Goal: Task Accomplishment & Management: Use online tool/utility

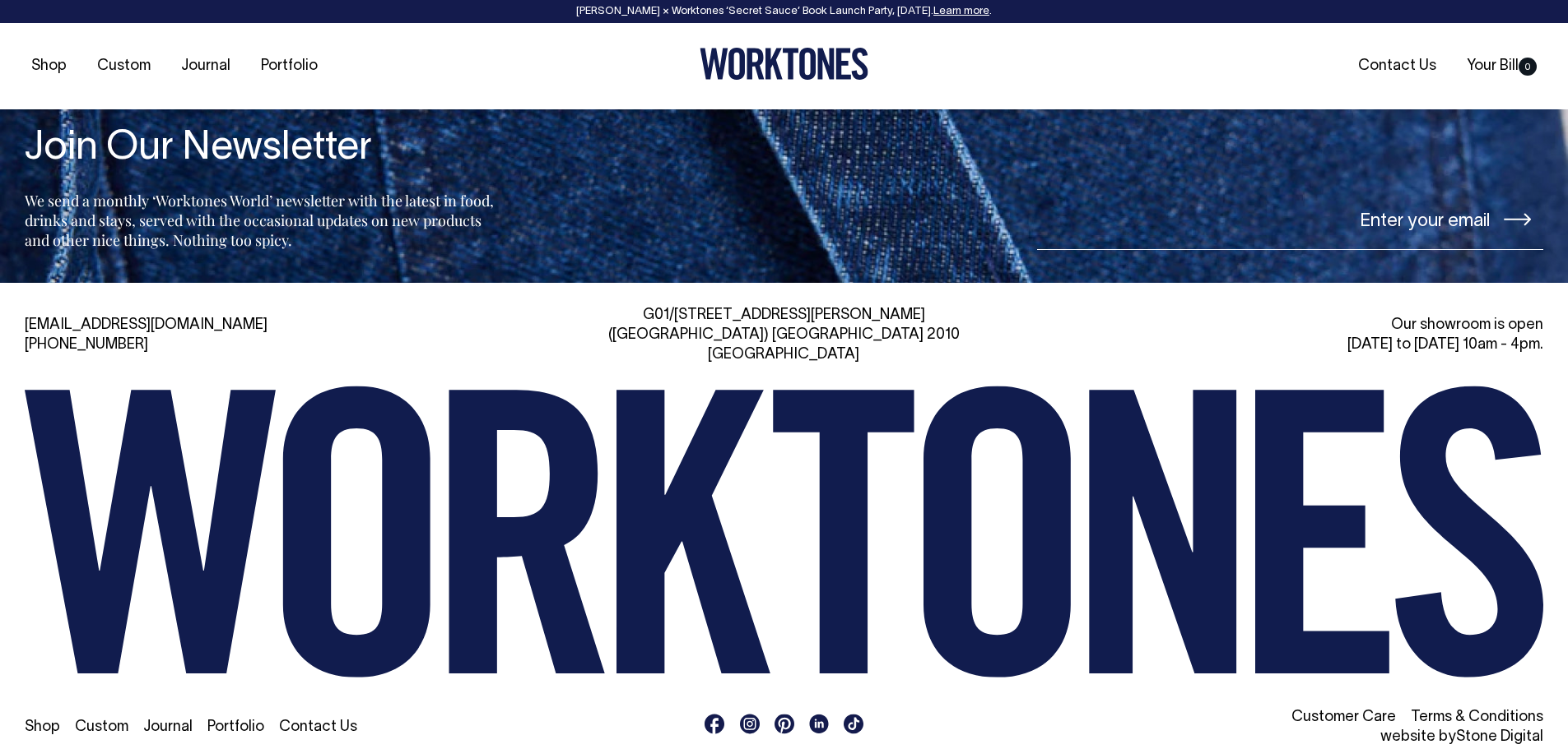
scroll to position [3979, 0]
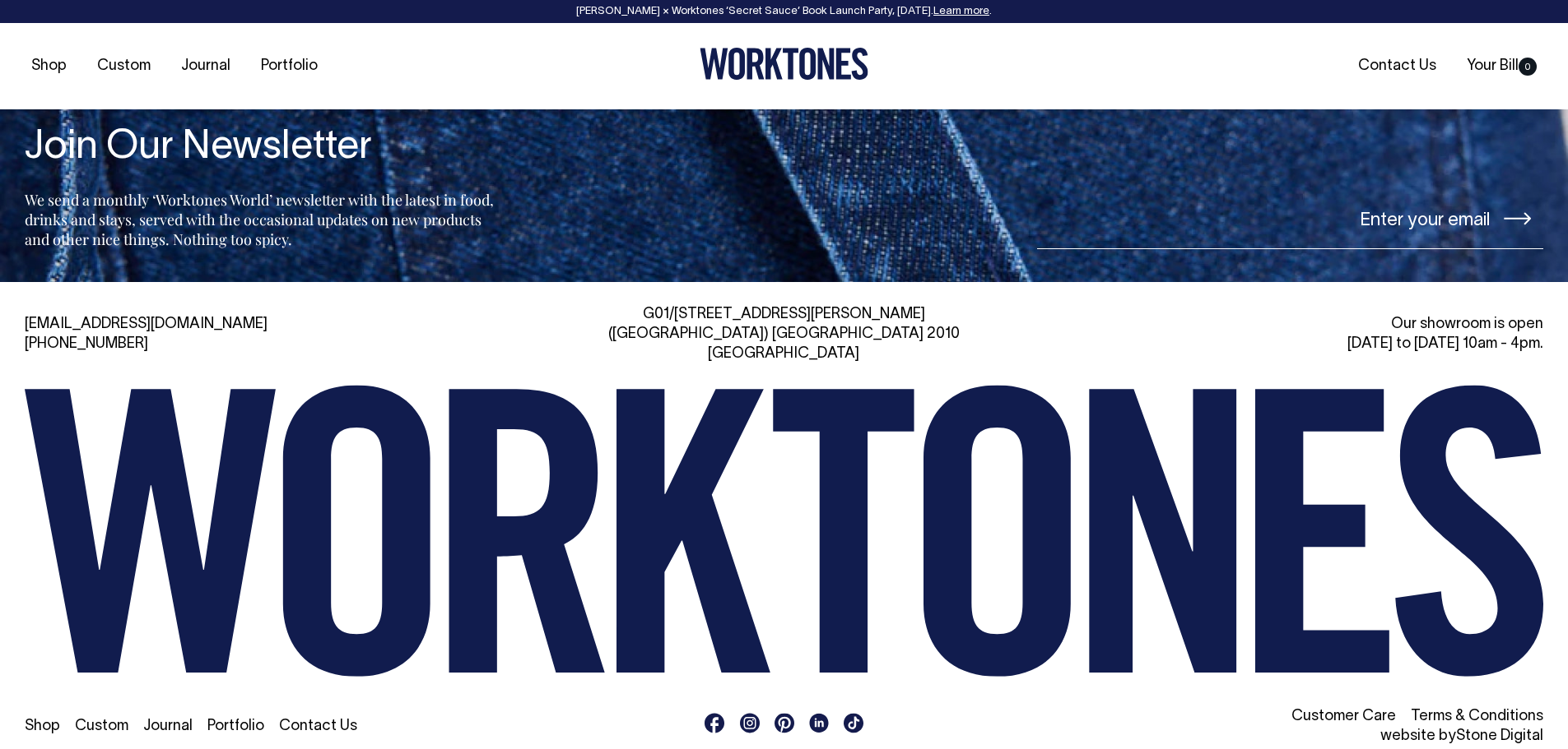
click at [90, 720] on link "Custom" at bounding box center [101, 727] width 53 height 14
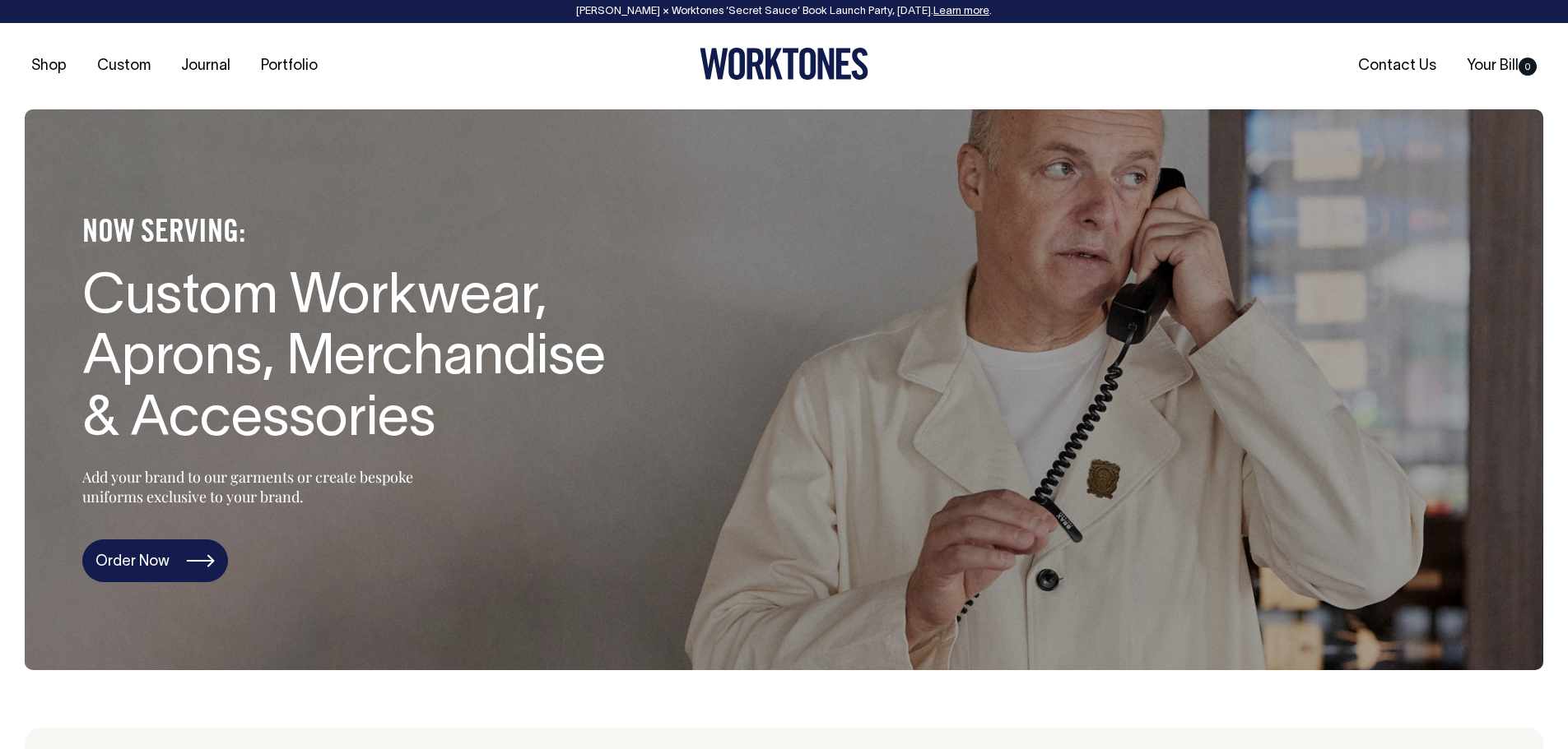
click at [181, 558] on link "Order Now" at bounding box center [155, 561] width 146 height 43
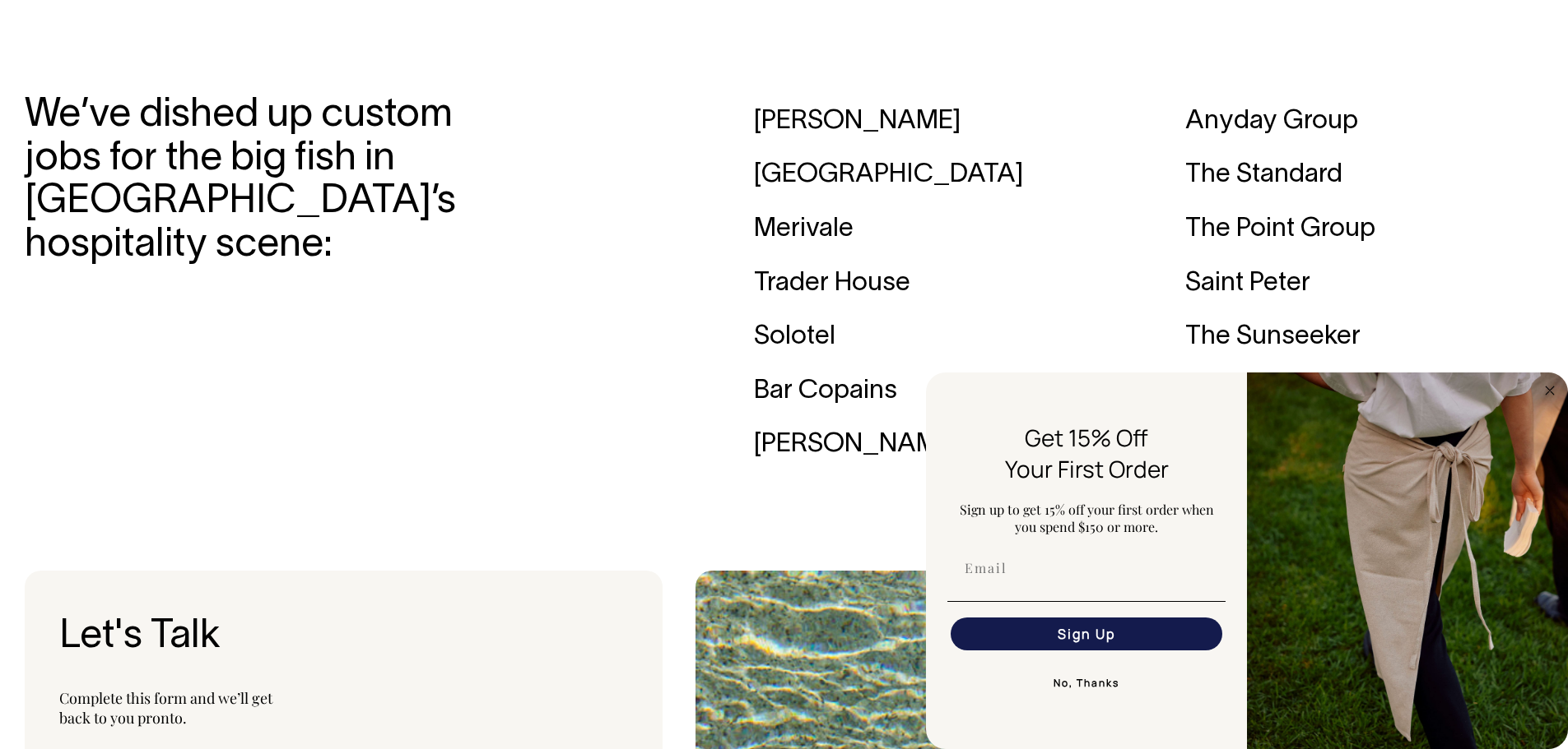
scroll to position [5195, 0]
